Goal: Transaction & Acquisition: Purchase product/service

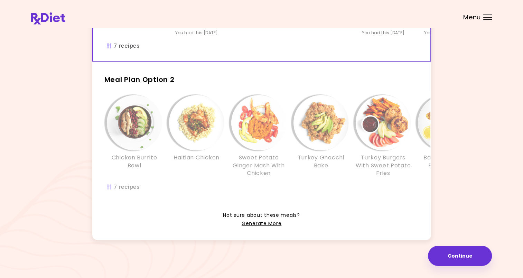
scroll to position [142, 0]
click at [273, 224] on link "Generate More" at bounding box center [262, 223] width 40 height 8
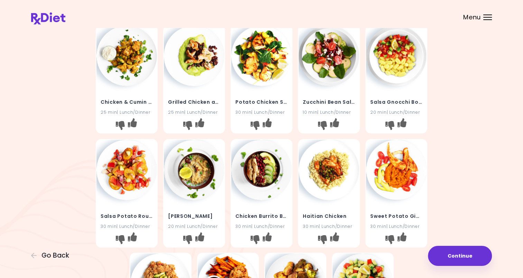
scroll to position [104, 0]
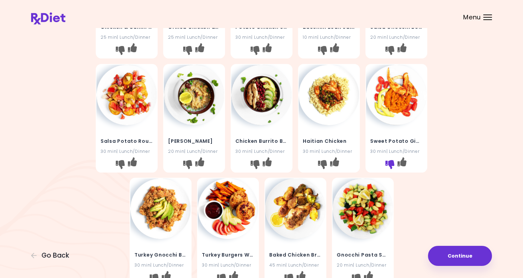
click at [389, 162] on icon "I don't like this recipe" at bounding box center [389, 164] width 9 height 9
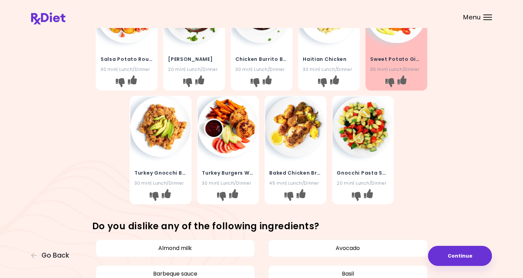
scroll to position [207, 0]
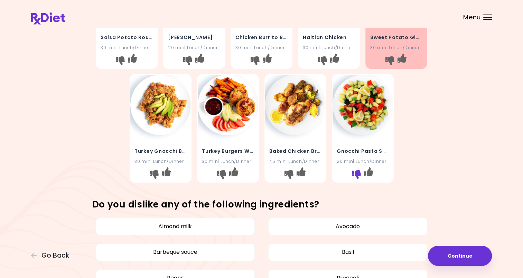
click at [355, 174] on icon "I don't like this recipe" at bounding box center [355, 174] width 9 height 9
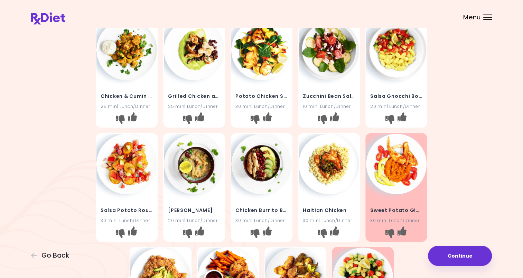
scroll to position [35, 0]
click at [254, 232] on icon "I don't like this recipe" at bounding box center [254, 233] width 9 height 9
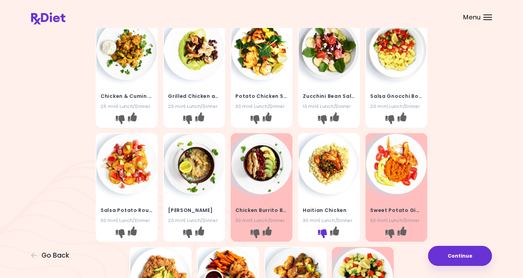
click at [322, 234] on icon "I don't like this recipe" at bounding box center [322, 233] width 9 height 9
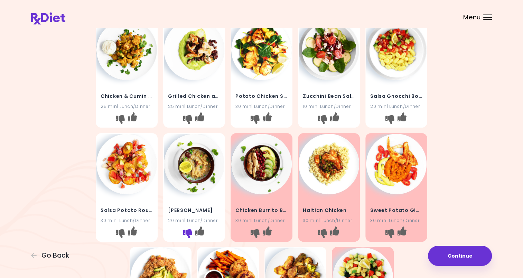
click at [188, 233] on icon "I don't like this recipe" at bounding box center [187, 233] width 9 height 9
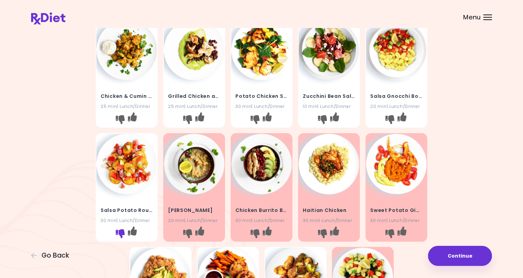
click at [120, 234] on icon "I don't like this recipe" at bounding box center [120, 233] width 9 height 9
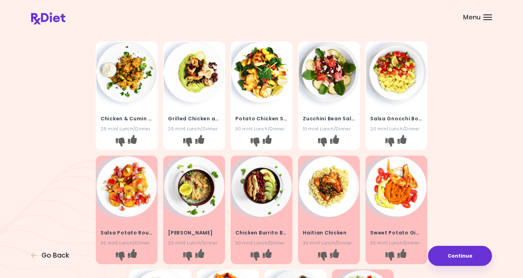
scroll to position [0, 0]
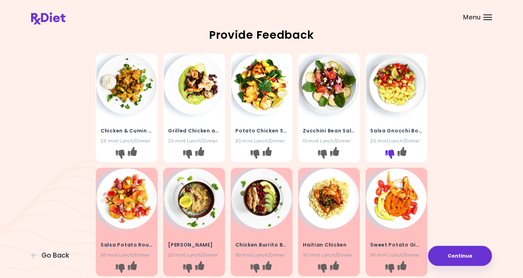
click at [389, 153] on icon "I don't like this recipe" at bounding box center [389, 154] width 9 height 9
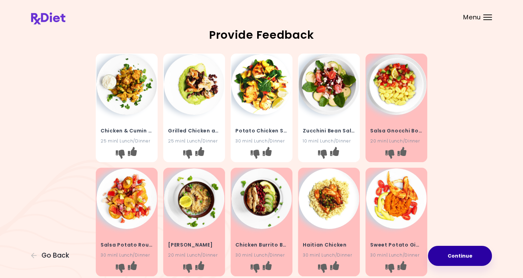
click at [475, 258] on button "Continue" at bounding box center [460, 256] width 64 height 20
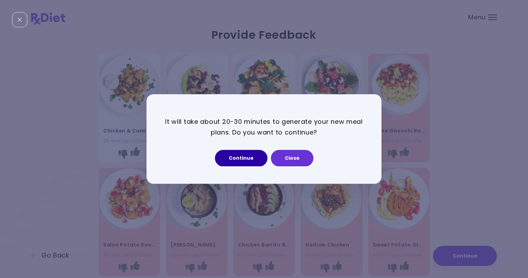
click at [245, 158] on button "Continue" at bounding box center [241, 158] width 53 height 17
select select "*"
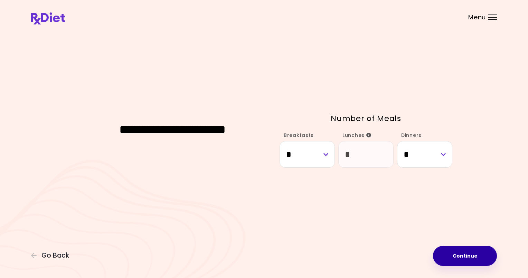
click at [471, 256] on button "Continue" at bounding box center [465, 256] width 64 height 20
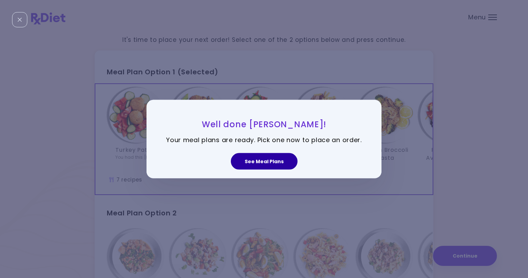
click at [265, 162] on button "See Meal Plans" at bounding box center [264, 161] width 67 height 17
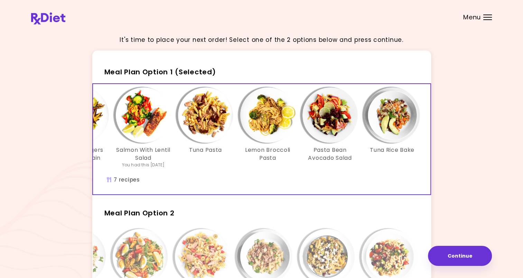
scroll to position [0, 119]
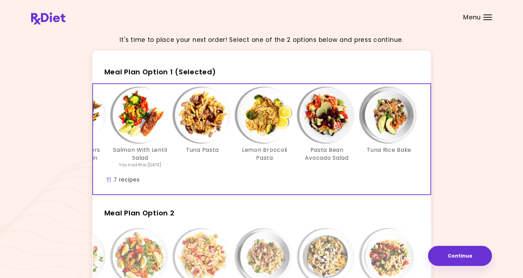
click at [328, 114] on img "Info - Pasta Bean Avocado Salad - Meal Plan Option 1 (Selected)" at bounding box center [326, 114] width 55 height 55
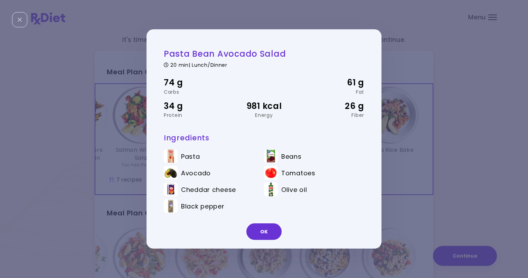
click at [467, 137] on div "Pasta Bean Avocado Salad 20 min | Lunch/Dinner 74 g Carbs 61 g Fat 34 g Protein…" at bounding box center [264, 139] width 528 height 278
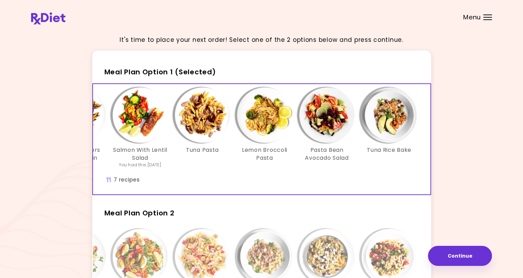
click at [385, 125] on img "Info - Tuna Rice Bake - Meal Plan Option 1 (Selected)" at bounding box center [388, 114] width 55 height 55
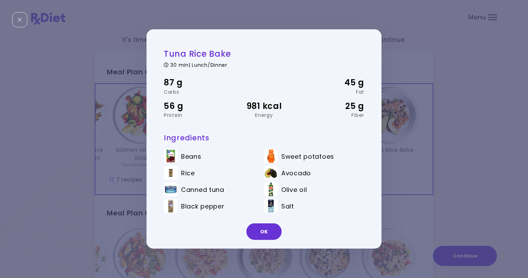
click at [475, 146] on div "Tuna Rice Bake 30 min | Lunch/Dinner 87 g Carbs 45 g Fat 56 g Protein 981 kcal …" at bounding box center [264, 139] width 528 height 278
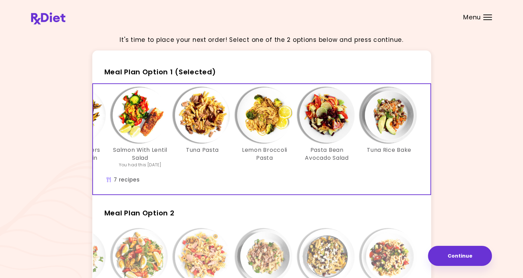
click at [266, 131] on img "Info - Lemon Broccoli Pasta - Meal Plan Option 1 (Selected)" at bounding box center [264, 114] width 55 height 55
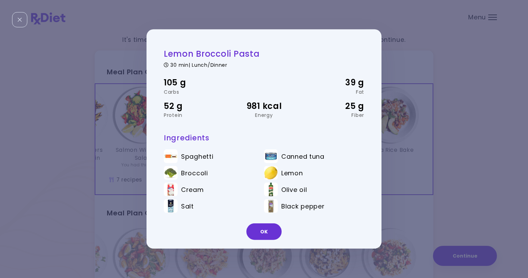
click at [487, 162] on div "Lemon Broccoli Pasta 30 min | Lunch/Dinner 105 g Carbs 39 g Fat 52 g Protein 98…" at bounding box center [264, 139] width 528 height 278
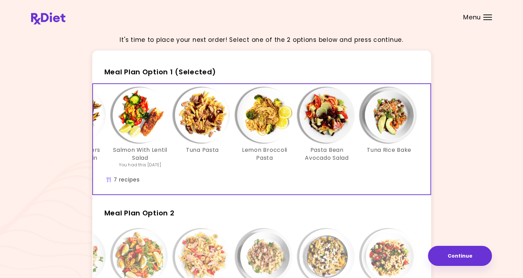
click at [202, 127] on img "Info - Tuna Pasta - Meal Plan Option 1 (Selected)" at bounding box center [202, 114] width 55 height 55
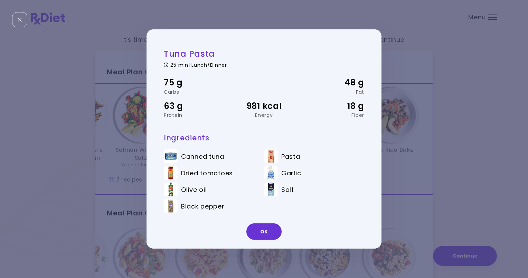
click at [484, 178] on div "Tuna Pasta 25 min | Lunch/Dinner 75 g Carbs 48 g Fat 63 g Protein 981 kcal Ener…" at bounding box center [264, 139] width 528 height 278
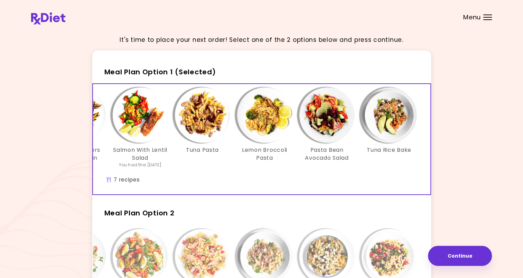
click at [150, 124] on img "Info - Salmon With Lentil Salad - Meal Plan Option 1 (Selected)" at bounding box center [140, 114] width 55 height 55
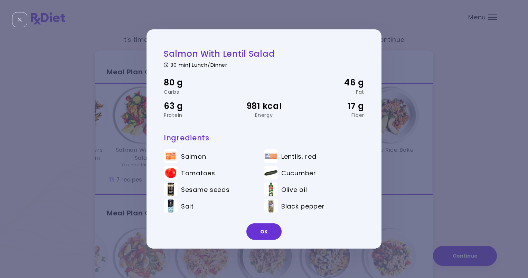
click at [479, 151] on div "Salmon With Lentil Salad 30 min | Lunch/Dinner 80 g Carbs 46 g Fat 63 g Protein…" at bounding box center [264, 139] width 528 height 278
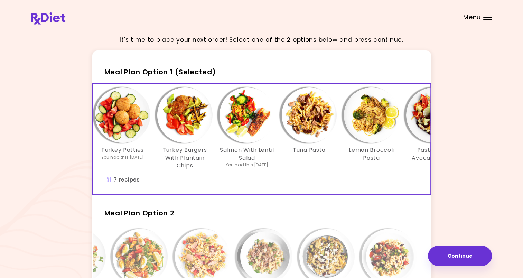
scroll to position [0, 0]
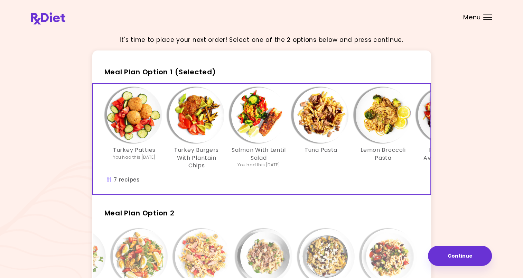
click at [182, 119] on img "Info - Turkey Burgers With Plantain Chips - Meal Plan Option 1 (Selected)" at bounding box center [196, 114] width 55 height 55
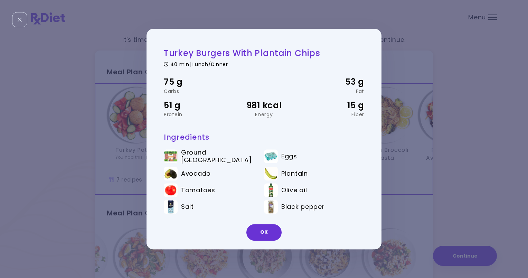
click at [64, 167] on div "Turkey Burgers With Plantain Chips 40 min | Lunch/Dinner 75 g Carbs 53 g Fat 51…" at bounding box center [264, 139] width 528 height 278
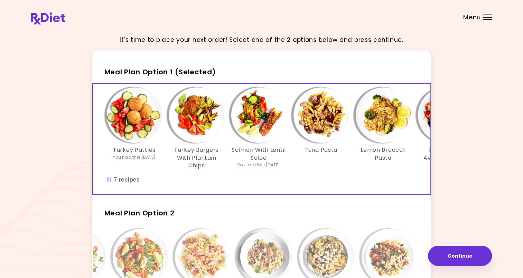
click at [135, 125] on img "Info - Turkey Patties - Meal Plan Option 1 (Selected)" at bounding box center [134, 114] width 55 height 55
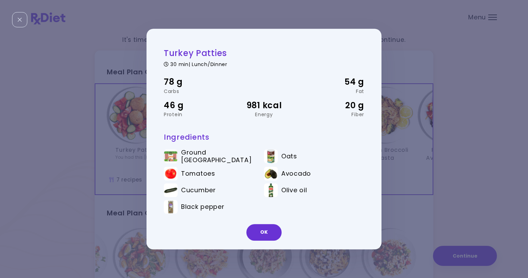
click at [460, 177] on div "Turkey Patties 30 min | Lunch/Dinner 78 g Carbs 54 g Fat 46 g Protein 981 kcal …" at bounding box center [264, 139] width 528 height 278
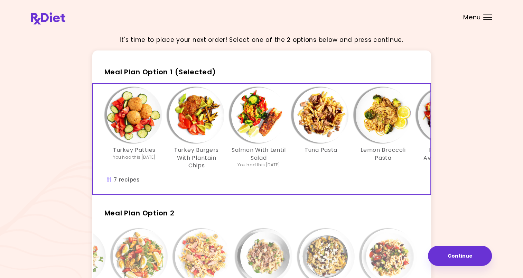
click at [373, 126] on img "Info - Lemon Broccoli Pasta - Meal Plan Option 1 (Selected)" at bounding box center [383, 114] width 55 height 55
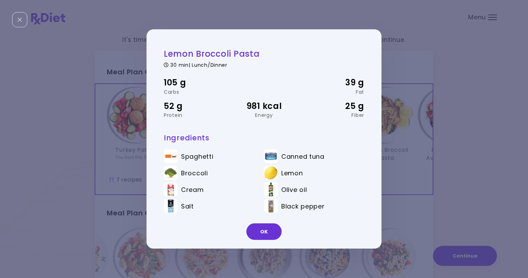
click at [451, 140] on div "Lemon Broccoli Pasta 30 min | Lunch/Dinner 105 g Carbs 39 g Fat 52 g Protein 98…" at bounding box center [264, 139] width 528 height 278
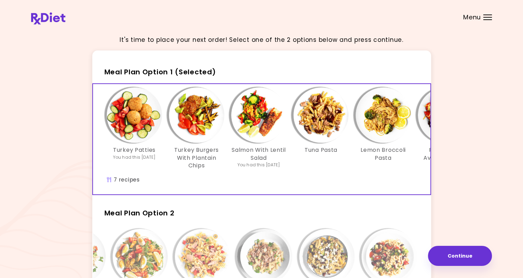
click at [200, 131] on img "Info - Turkey Burgers With Plantain Chips - Meal Plan Option 1 (Selected)" at bounding box center [196, 114] width 55 height 55
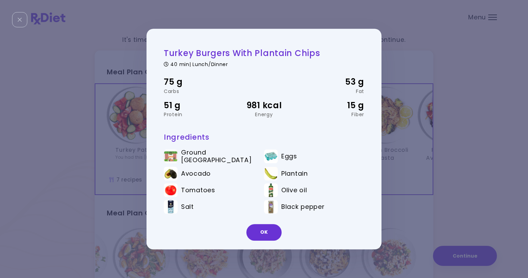
click at [24, 18] on div "Close" at bounding box center [19, 19] width 15 height 15
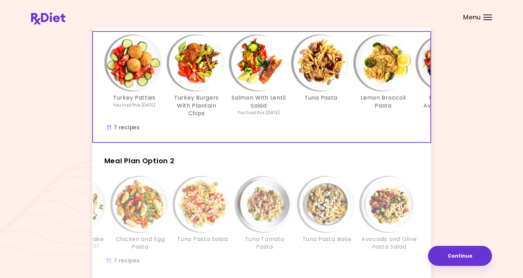
scroll to position [135, 0]
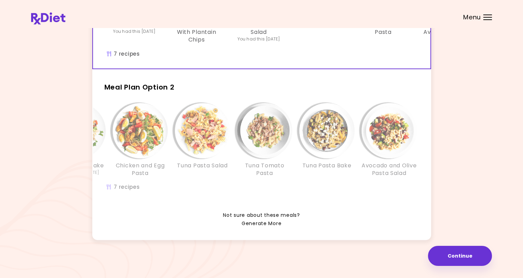
click at [275, 223] on link "Generate More" at bounding box center [262, 223] width 40 height 8
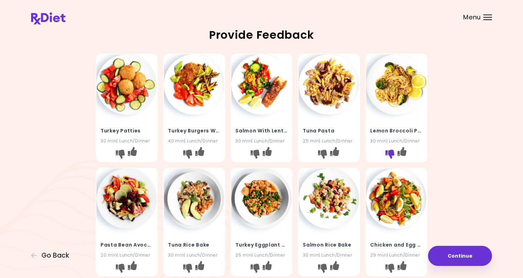
click at [388, 151] on icon "I don't like this recipe" at bounding box center [389, 154] width 9 height 9
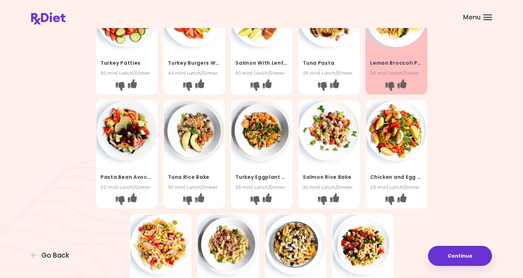
scroll to position [104, 0]
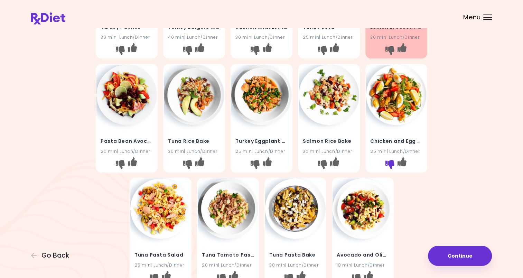
click at [390, 163] on icon "I don't like this recipe" at bounding box center [389, 164] width 9 height 9
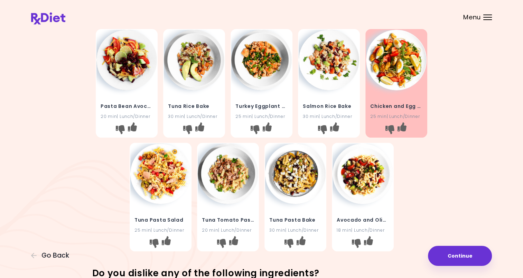
scroll to position [207, 0]
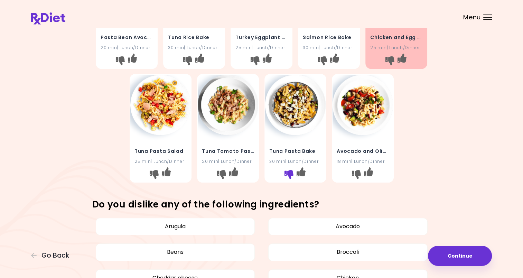
click at [287, 178] on icon "I don't like this recipe" at bounding box center [288, 174] width 9 height 9
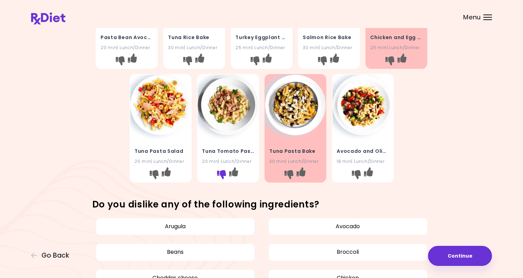
click at [223, 173] on icon "I don't like this recipe" at bounding box center [221, 174] width 9 height 9
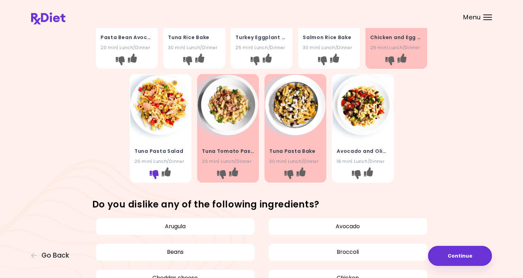
click at [152, 174] on icon "I don't like this recipe" at bounding box center [153, 174] width 9 height 9
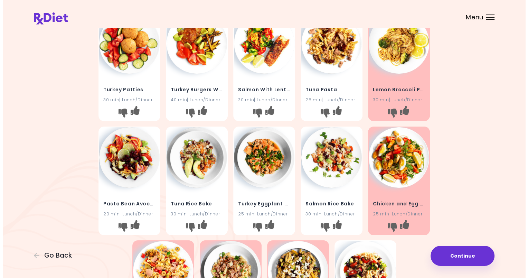
scroll to position [35, 0]
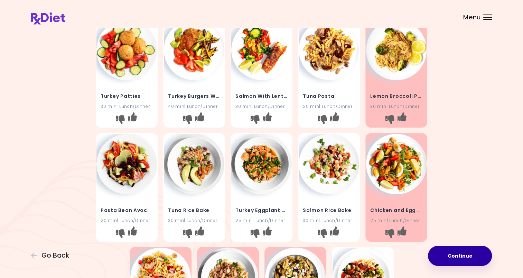
click at [471, 262] on button "Continue" at bounding box center [460, 256] width 64 height 20
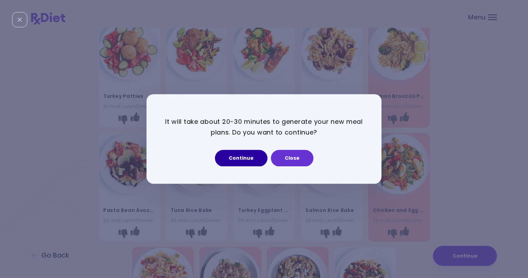
click at [247, 162] on button "Continue" at bounding box center [241, 158] width 53 height 17
select select "*"
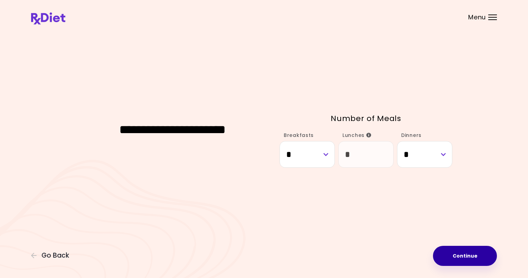
click at [476, 258] on button "Continue" at bounding box center [465, 256] width 64 height 20
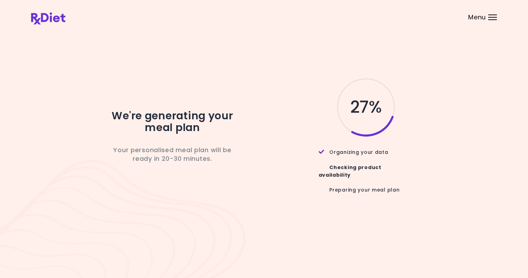
click at [352, 47] on div "We're generating your meal plan Your personalised meal plan will be ready in 20…" at bounding box center [264, 138] width 466 height 219
click at [451, 138] on div "28 %" at bounding box center [360, 107] width 183 height 61
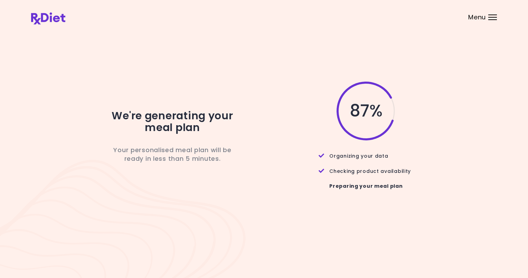
click at [482, 94] on div "We're generating your meal plan Your personalised meal plan will be ready in le…" at bounding box center [264, 139] width 466 height 116
drag, startPoint x: 482, startPoint y: 94, endPoint x: 446, endPoint y: 68, distance: 44.5
click at [446, 68] on div "We're generating your meal plan Your personalised meal plan will be ready in le…" at bounding box center [264, 138] width 466 height 219
click at [359, 59] on div "We're generating your meal plan Your personalised meal plan will be ready in le…" at bounding box center [264, 138] width 466 height 219
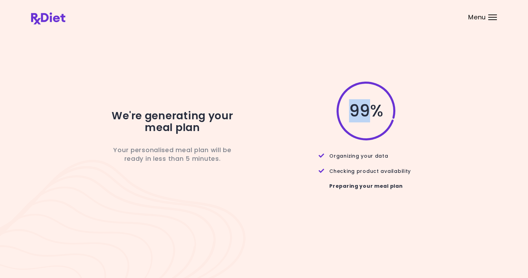
click at [359, 59] on div "We're generating your meal plan Your personalised meal plan will be ready in le…" at bounding box center [264, 138] width 466 height 219
click at [333, 34] on div "We're generating your meal plan Your personalised meal plan will be ready in le…" at bounding box center [264, 138] width 466 height 219
click at [396, 46] on div "We're generating your meal plan Your personalised meal plan will be ready in le…" at bounding box center [264, 138] width 466 height 219
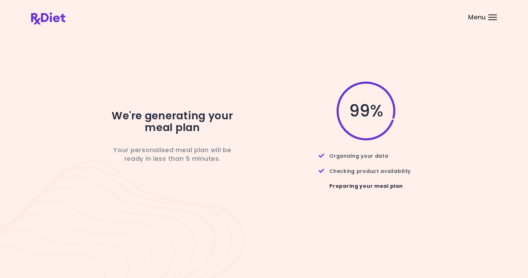
click at [283, 68] on div "We're generating your meal plan Your personalised meal plan will be ready in le…" at bounding box center [264, 138] width 466 height 219
click at [299, 248] on div "We're generating your meal plan Your personalised meal plan will be ready in le…" at bounding box center [264, 138] width 466 height 219
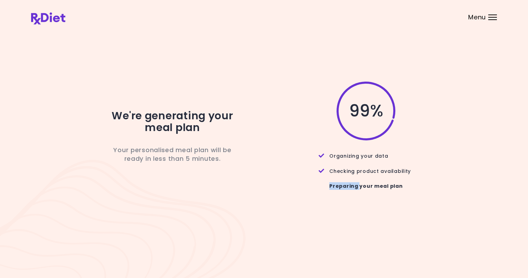
click at [299, 248] on div "We're generating your meal plan Your personalised meal plan will be ready in le…" at bounding box center [264, 138] width 466 height 219
click at [281, 70] on div "We're generating your meal plan Your personalised meal plan will be ready in le…" at bounding box center [264, 138] width 466 height 219
click at [127, 59] on div "We're generating your meal plan Your personalised meal plan will be ready in le…" at bounding box center [264, 138] width 466 height 219
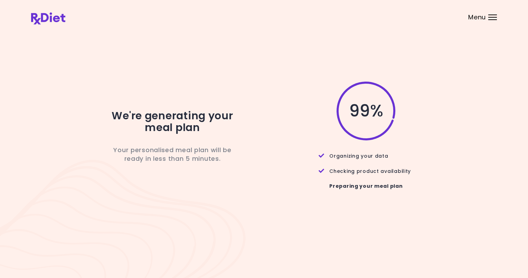
click at [262, 195] on div "We're generating your meal plan Your personalised meal plan will be ready in le…" at bounding box center [172, 139] width 193 height 116
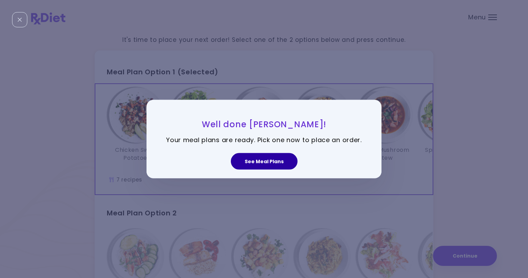
click at [265, 161] on button "See Meal Plans" at bounding box center [264, 161] width 67 height 17
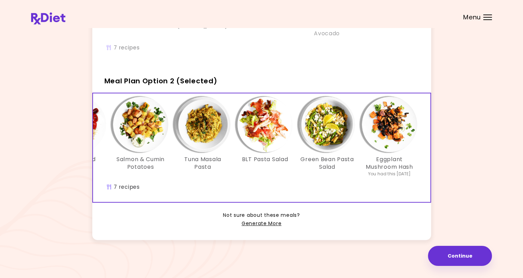
scroll to position [0, 119]
click at [264, 130] on img "Info - BLT Pasta Salad - Meal Plan Option 2 (Selected)" at bounding box center [264, 124] width 55 height 55
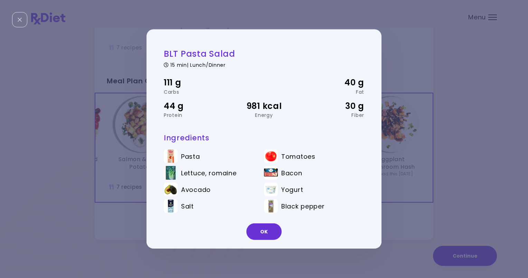
click at [484, 149] on div "BLT Pasta Salad 15 min | Lunch/Dinner 111 g Carbs 40 g Fat 44 g Protein 981 kca…" at bounding box center [264, 139] width 528 height 278
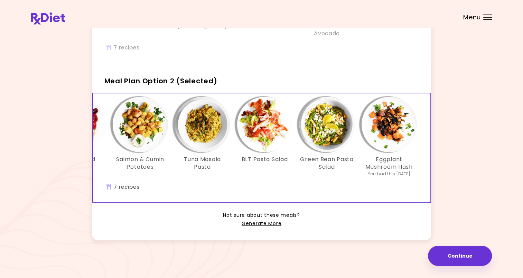
click at [387, 132] on img "Info - Eggplant Mushroom Hash - Meal Plan Option 2 (Selected)" at bounding box center [388, 124] width 55 height 55
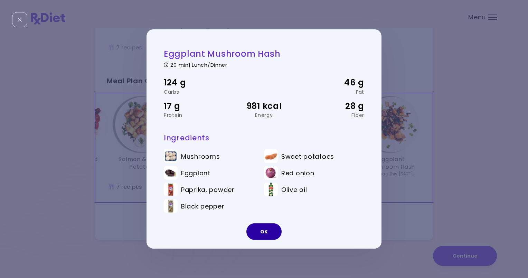
click at [256, 237] on button "OK" at bounding box center [263, 231] width 35 height 17
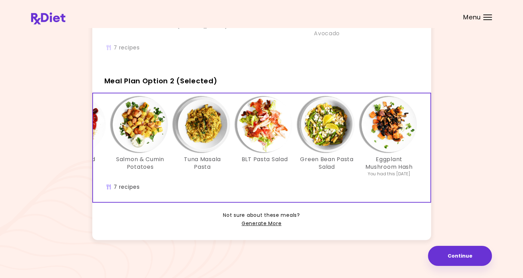
click at [329, 125] on img "Info - Green Bean Pasta Salad - Meal Plan Option 2 (Selected)" at bounding box center [326, 124] width 55 height 55
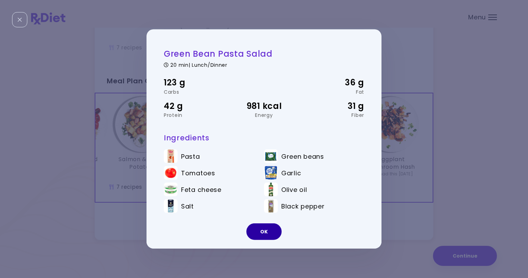
click at [273, 232] on button "OK" at bounding box center [263, 231] width 35 height 17
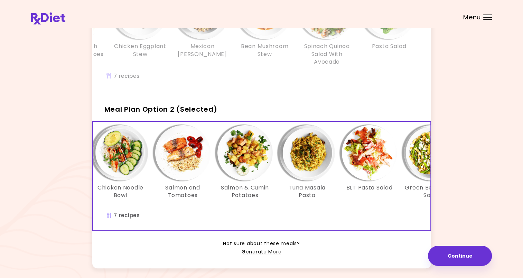
scroll to position [0, 0]
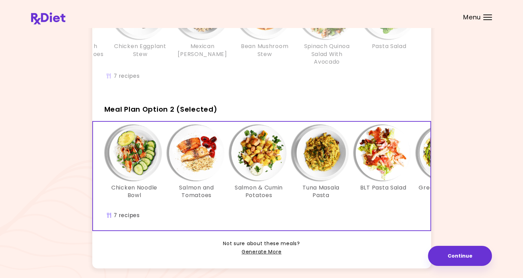
click at [314, 155] on img "Info - Tuna Masala Pasta - Meal Plan Option 2 (Selected)" at bounding box center [320, 152] width 55 height 55
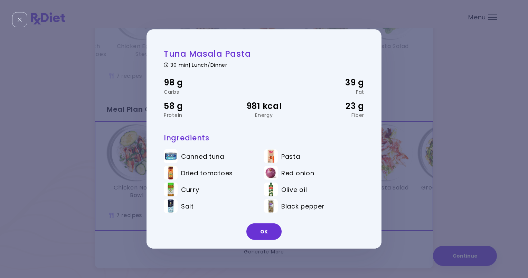
click at [493, 64] on div "Tuna Masala Pasta 30 min | Lunch/Dinner 98 g Carbs 39 g Fat 58 g Protein 981 kc…" at bounding box center [264, 139] width 528 height 278
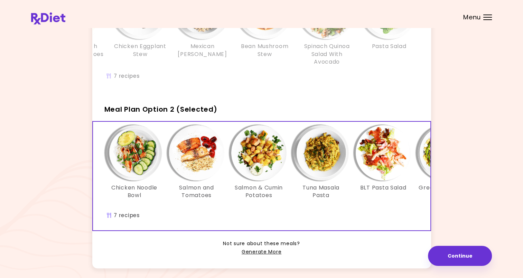
click at [338, 195] on h3 "Tuna Masala Pasta" at bounding box center [320, 192] width 55 height 16
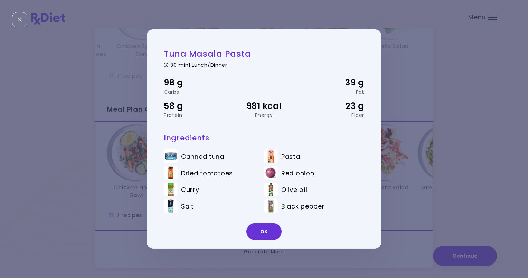
click at [409, 131] on div "Tuna Masala Pasta 30 min | Lunch/Dinner 98 g Carbs 39 g Fat 58 g Protein 981 kc…" at bounding box center [264, 139] width 528 height 278
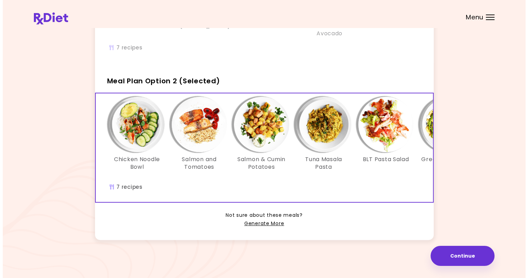
scroll to position [142, 0]
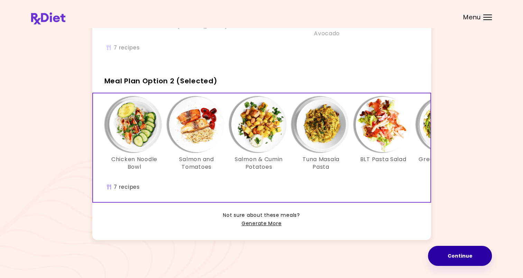
click at [457, 258] on button "Continue" at bounding box center [460, 256] width 64 height 20
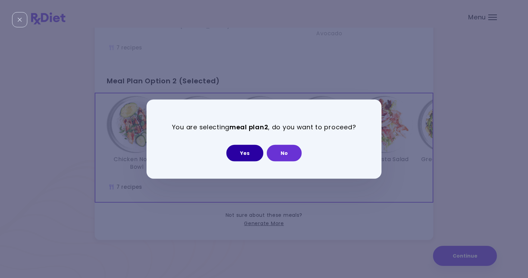
click at [240, 156] on button "Yes" at bounding box center [244, 152] width 37 height 17
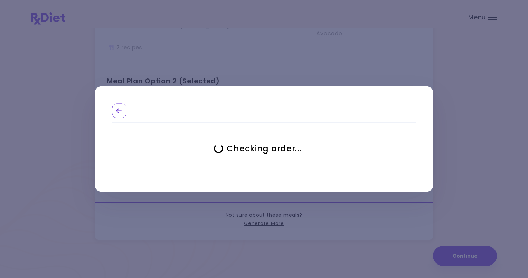
select select "**********"
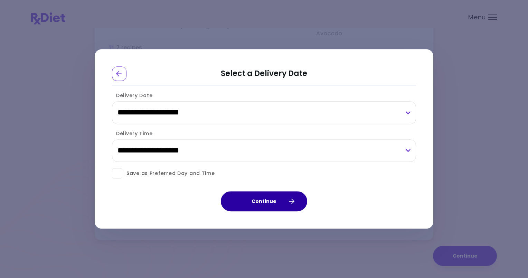
click at [248, 207] on button "Continue" at bounding box center [264, 201] width 86 height 20
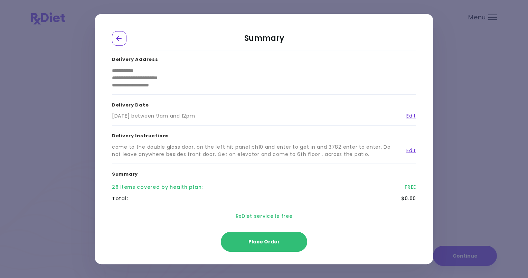
scroll to position [1, 0]
click at [265, 245] on button "Place Order" at bounding box center [264, 241] width 86 height 20
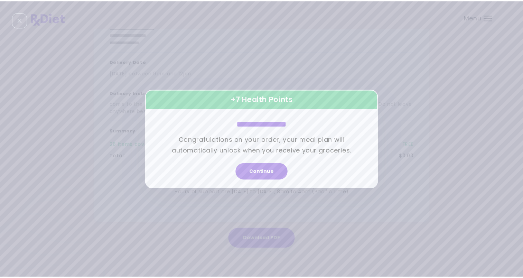
scroll to position [97, 0]
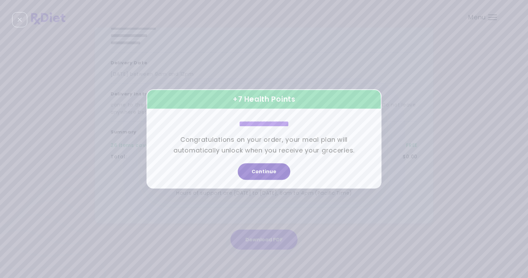
click at [266, 173] on button "Continue" at bounding box center [264, 171] width 53 height 17
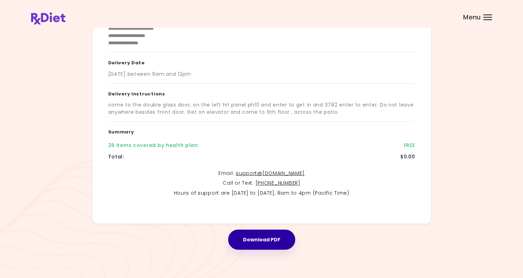
click at [285, 238] on button "Download PDF" at bounding box center [261, 239] width 67 height 20
click at [285, 234] on button "Download PDF" at bounding box center [261, 239] width 67 height 20
click at [490, 15] on div at bounding box center [487, 15] width 9 height 1
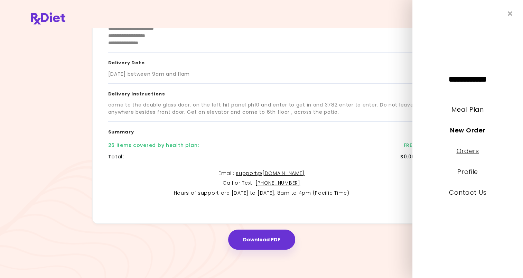
click at [475, 151] on link "Orders" at bounding box center [467, 150] width 22 height 9
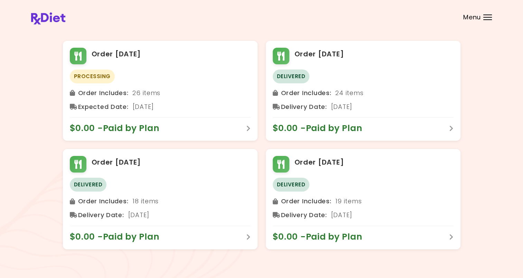
scroll to position [24, 0]
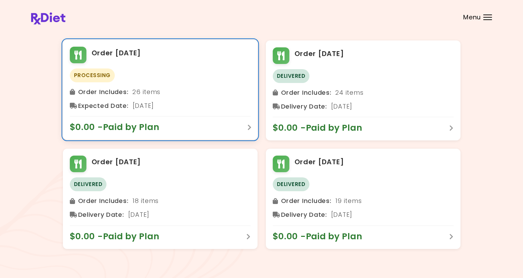
click at [147, 96] on div "Order Includes : 26 items" at bounding box center [160, 91] width 181 height 11
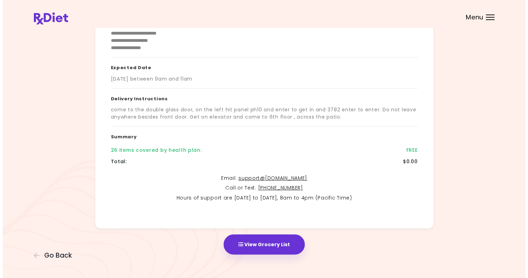
scroll to position [97, 0]
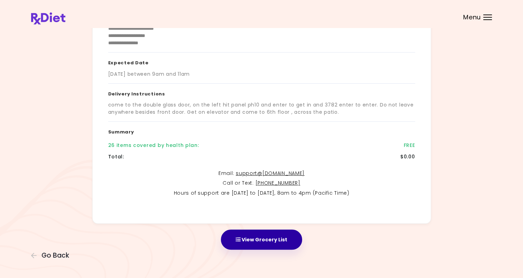
click at [272, 236] on button "View Grocery List" at bounding box center [261, 239] width 81 height 20
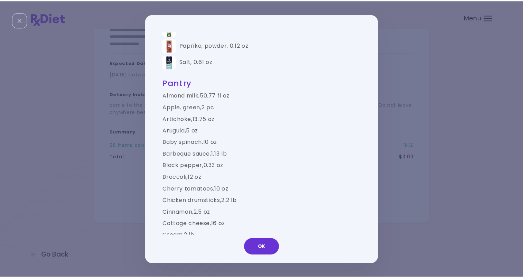
scroll to position [691, 0]
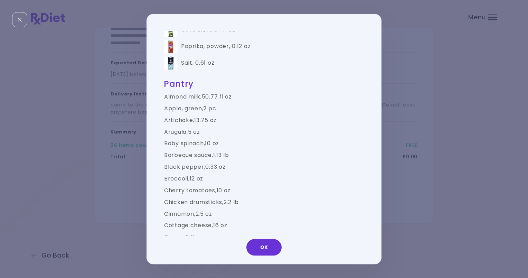
click at [516, 110] on div "Groceries Please check the groceries you received to confirm they include the f…" at bounding box center [264, 139] width 528 height 278
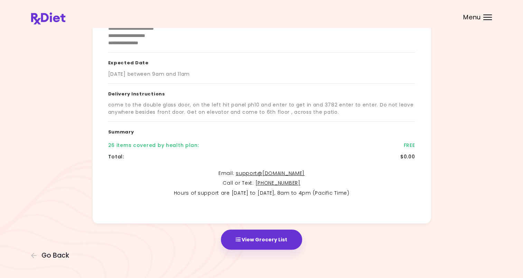
click at [486, 19] on div "Menu" at bounding box center [487, 18] width 9 height 6
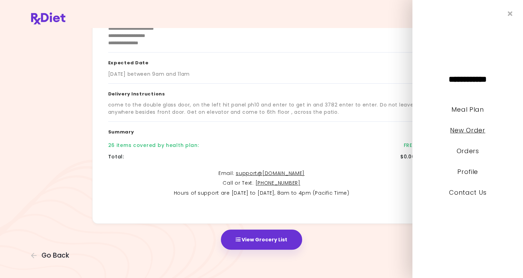
click at [474, 131] on link "New Order" at bounding box center [467, 130] width 35 height 9
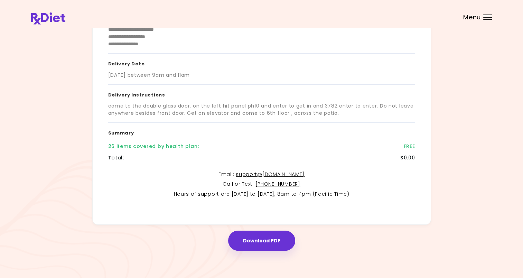
scroll to position [97, 0]
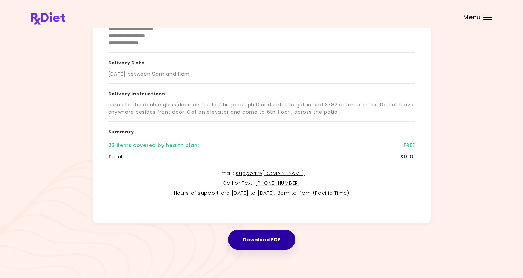
click at [272, 237] on button "Download PDF" at bounding box center [261, 239] width 67 height 20
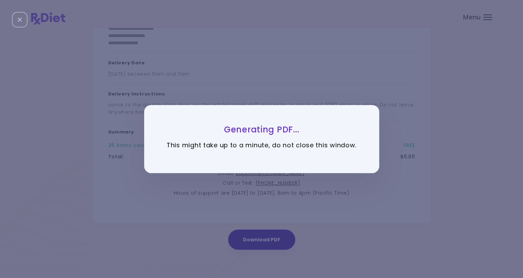
scroll to position [0, 0]
